Goal: Find specific page/section: Find specific page/section

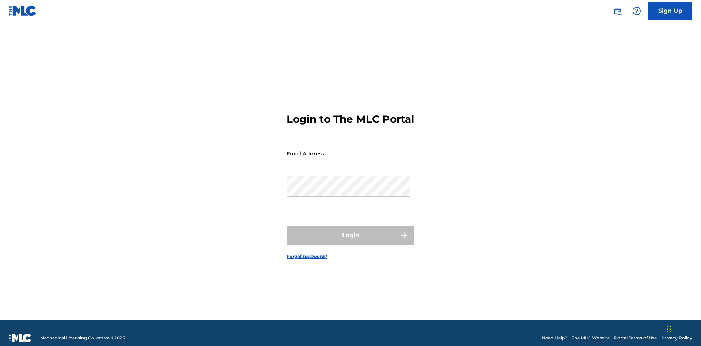
scroll to position [9, 0]
click at [348, 150] on input "Email Address" at bounding box center [348, 153] width 123 height 21
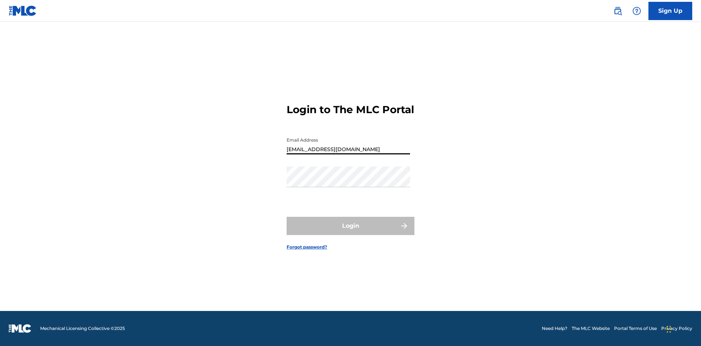
type input "Duke.McTesterson@gmail.com"
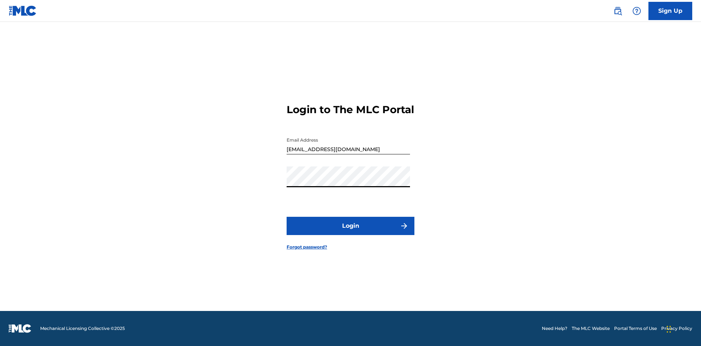
click at [350, 232] on button "Login" at bounding box center [351, 226] width 128 height 18
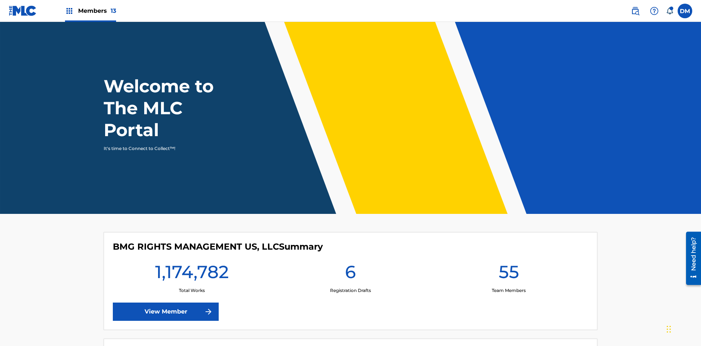
click at [90, 11] on span "Members 13" at bounding box center [97, 11] width 38 height 8
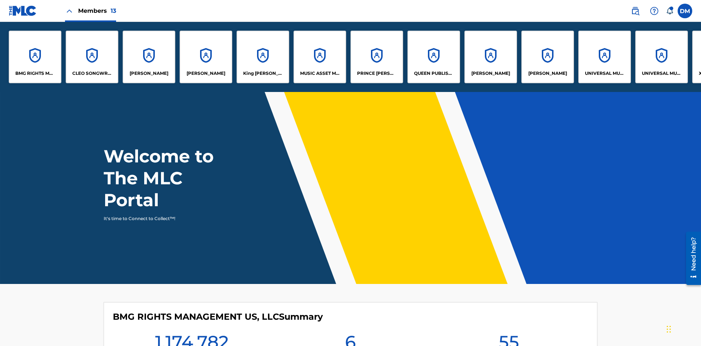
click at [433, 73] on p "QUEEN PUBLISHA" at bounding box center [434, 73] width 40 height 7
